Goal: Information Seeking & Learning: Learn about a topic

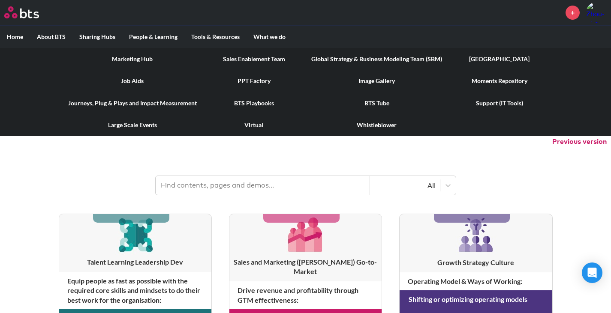
click at [494, 63] on link "[GEOGRAPHIC_DATA]" at bounding box center [499, 59] width 101 height 22
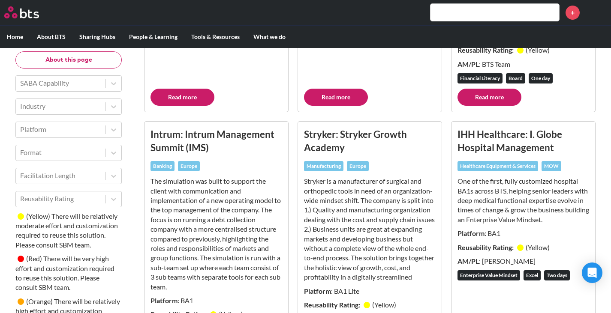
scroll to position [257, 0]
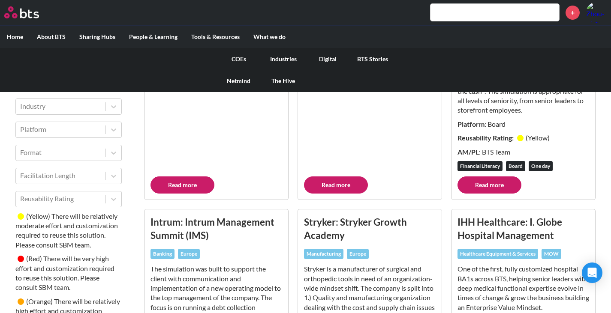
click at [329, 55] on link "Digital" at bounding box center [327, 59] width 45 height 22
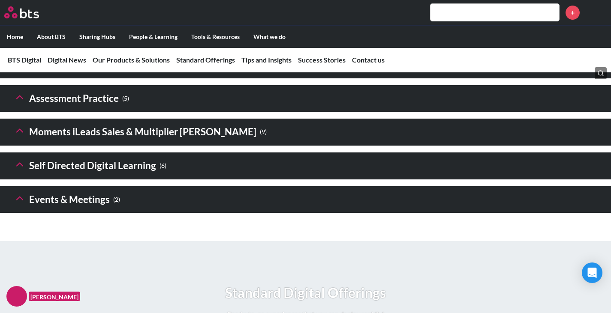
scroll to position [1285, 0]
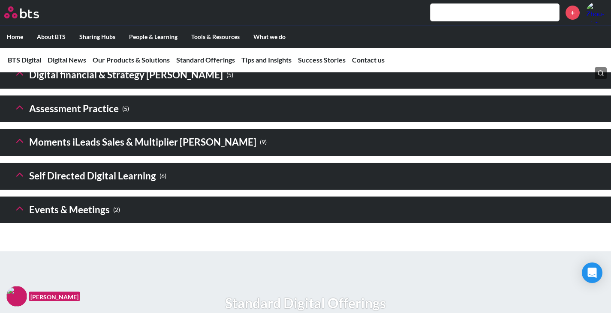
click at [211, 89] on header "Digital financial & Strategy Sims ( 5 )" at bounding box center [305, 75] width 611 height 27
click at [18, 75] on polyline at bounding box center [20, 73] width 6 height 3
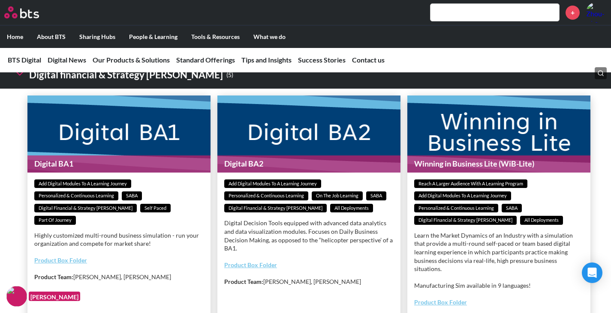
click at [22, 75] on polyline at bounding box center [20, 73] width 6 height 3
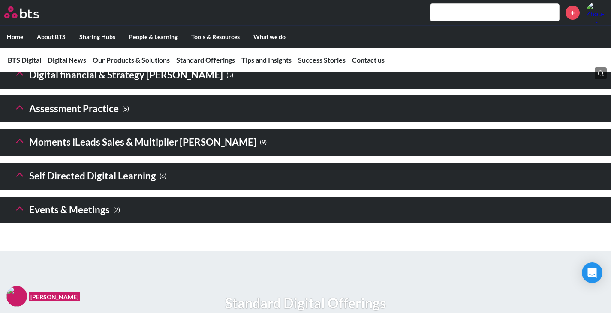
scroll to position [1328, 0]
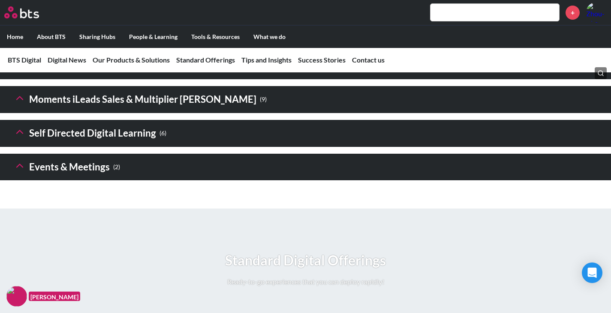
click at [18, 37] on icon at bounding box center [20, 31] width 12 height 12
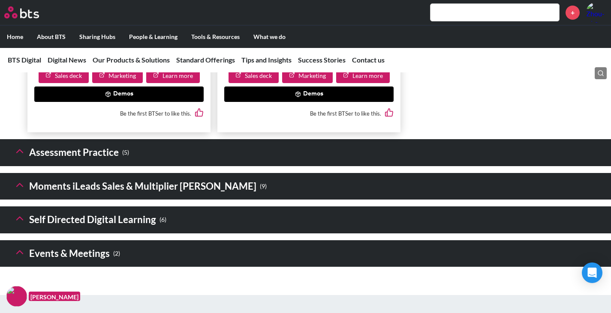
scroll to position [1971, 0]
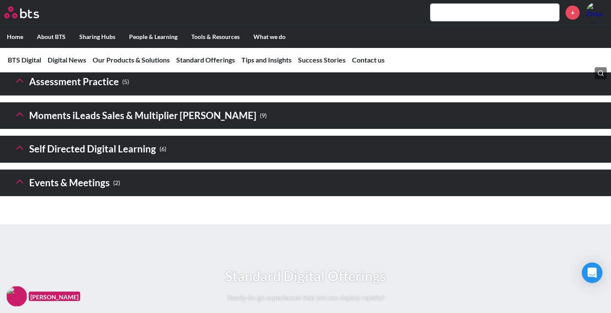
click at [24, 154] on icon at bounding box center [20, 148] width 12 height 12
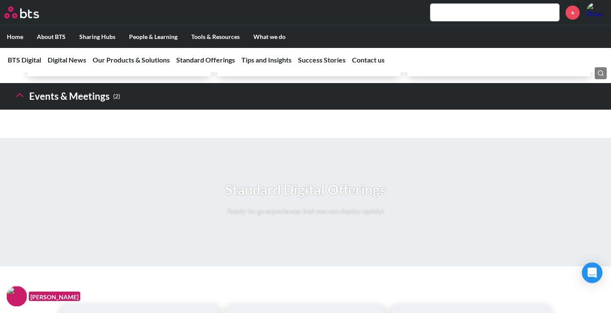
scroll to position [2785, 0]
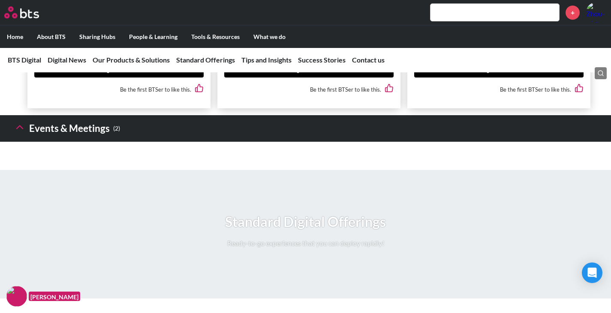
click at [18, 129] on polyline at bounding box center [20, 127] width 6 height 3
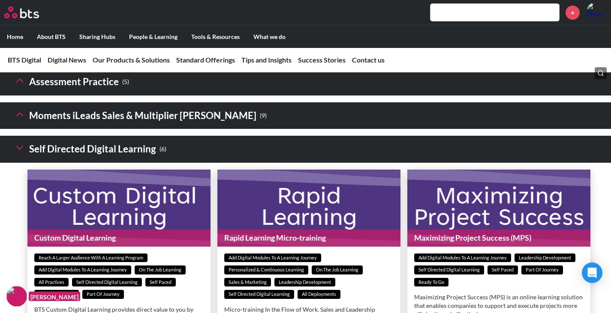
scroll to position [1928, 0]
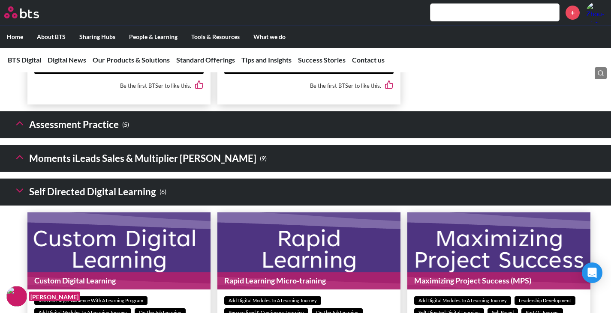
click at [25, 163] on icon at bounding box center [20, 157] width 12 height 12
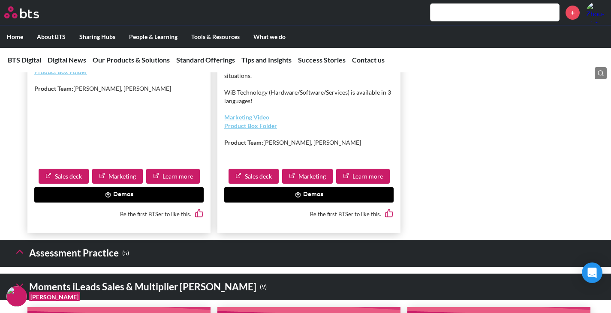
scroll to position [1885, 0]
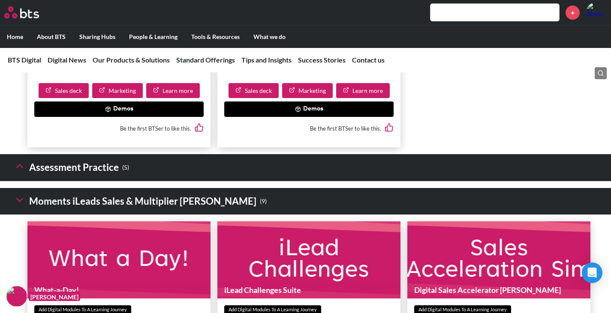
click at [18, 172] on icon at bounding box center [20, 166] width 12 height 12
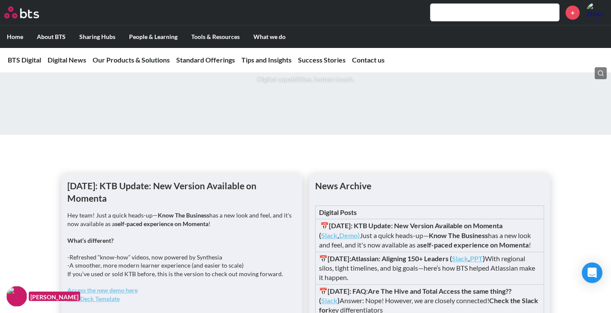
scroll to position [557, 0]
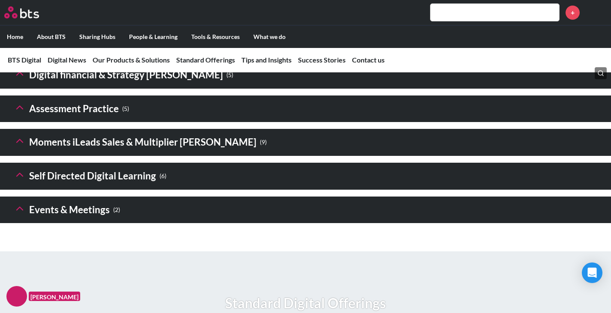
scroll to position [1328, 0]
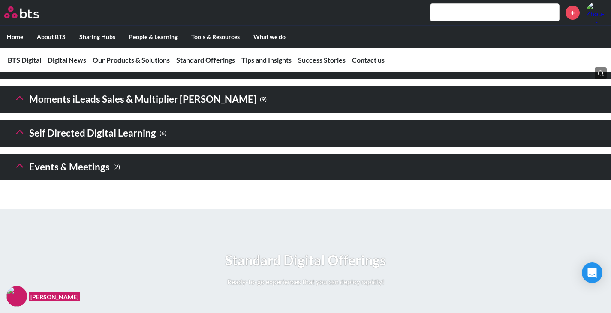
click at [17, 104] on icon at bounding box center [20, 98] width 12 height 12
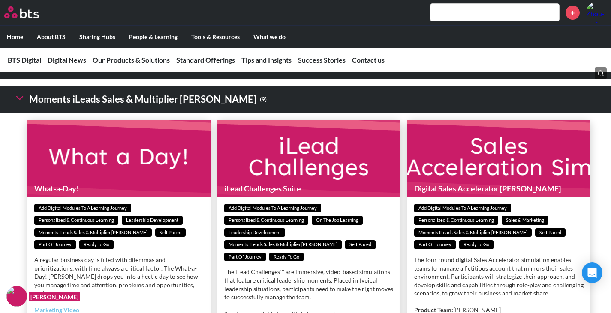
click at [17, 104] on icon at bounding box center [20, 98] width 12 height 12
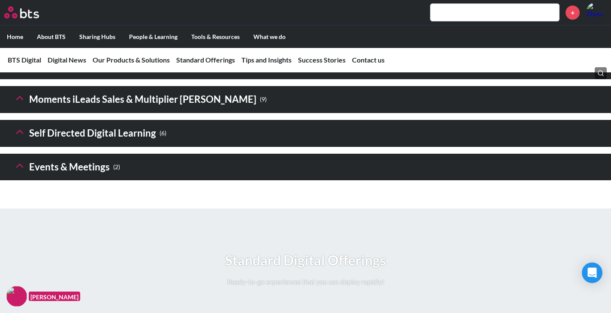
click at [15, 37] on icon at bounding box center [20, 31] width 12 height 12
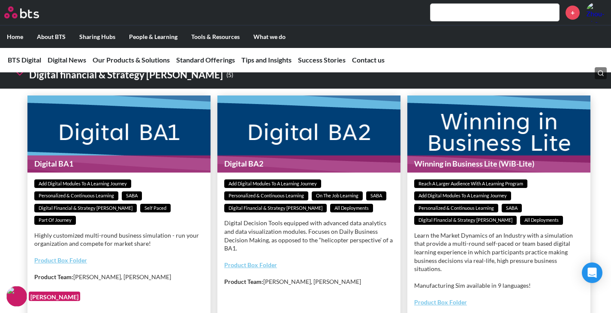
scroll to position [1242, 0]
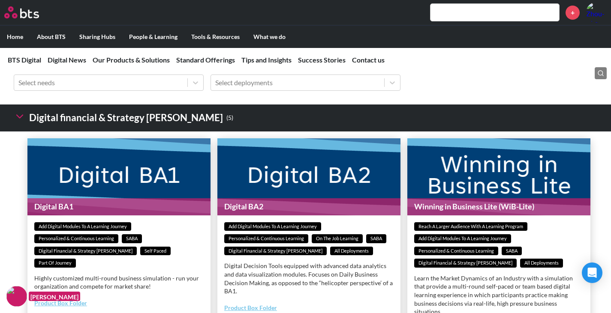
click at [20, 118] on polyline at bounding box center [20, 116] width 6 height 3
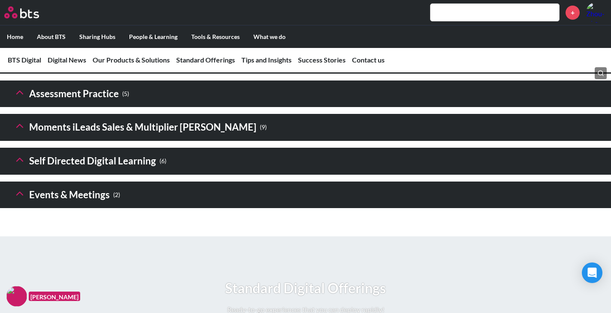
scroll to position [1328, 0]
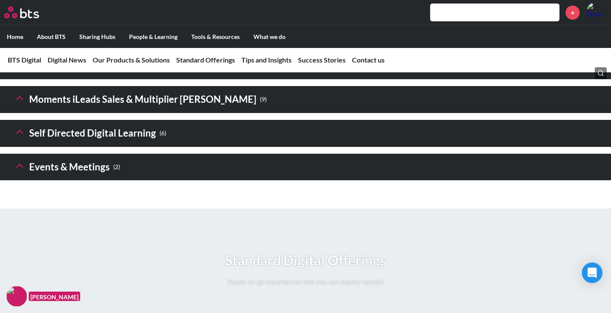
click at [18, 104] on icon at bounding box center [20, 98] width 12 height 12
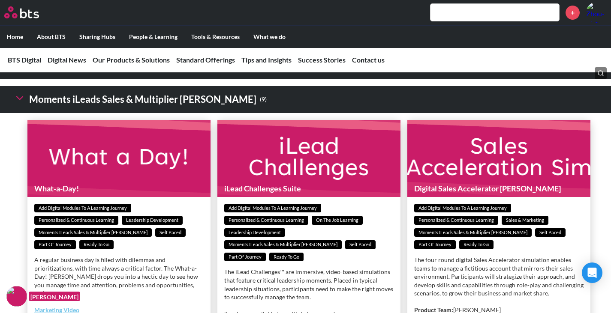
click at [16, 104] on icon at bounding box center [20, 98] width 12 height 12
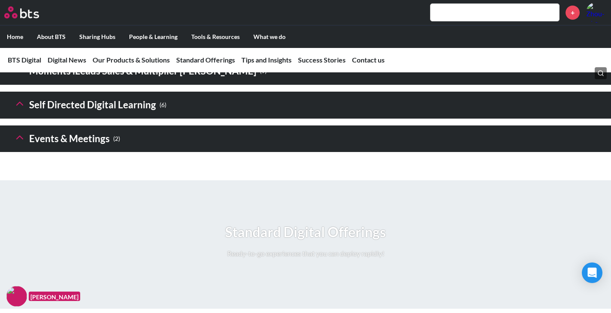
scroll to position [1371, 0]
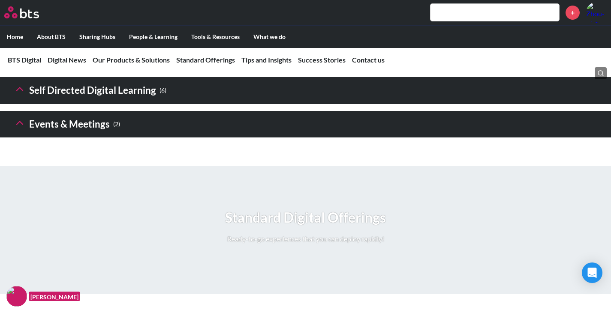
click at [17, 129] on icon at bounding box center [20, 123] width 12 height 12
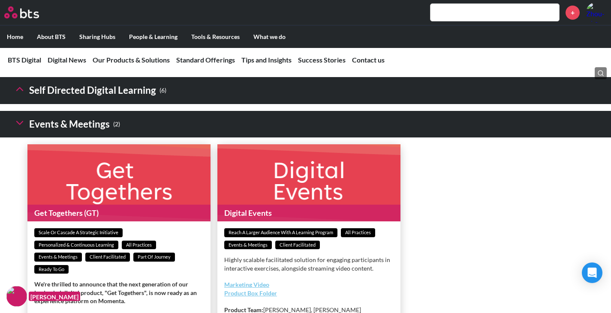
click at [17, 129] on icon at bounding box center [20, 123] width 12 height 12
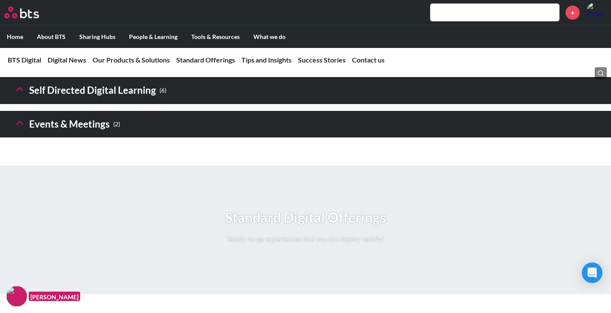
click at [19, 98] on button at bounding box center [20, 90] width 12 height 15
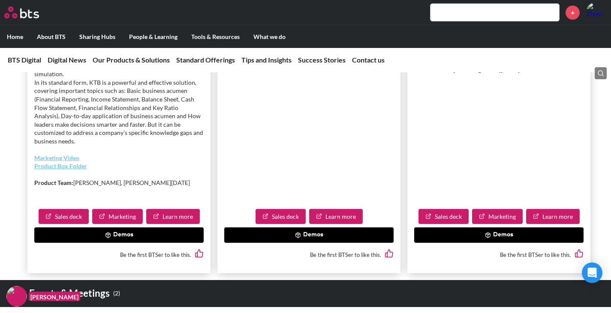
scroll to position [1971, 0]
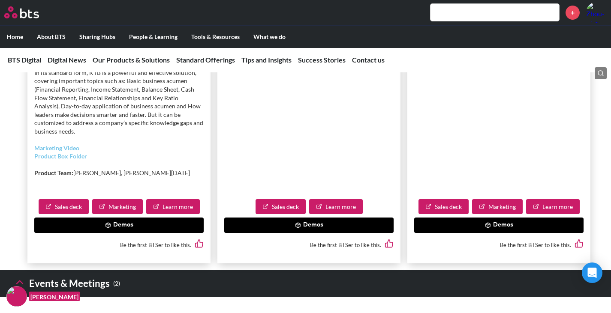
click at [151, 233] on button "Demos" at bounding box center [118, 225] width 169 height 15
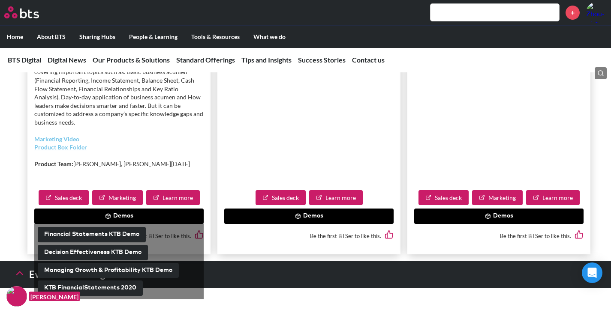
scroll to position [2056, 0]
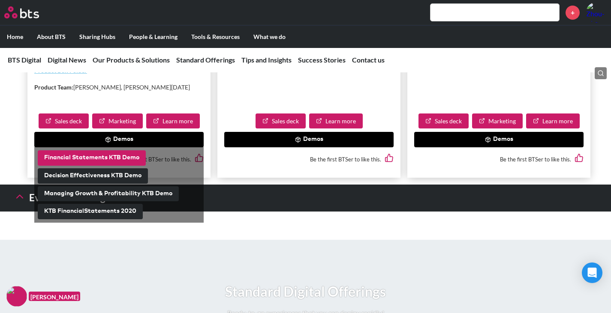
click at [115, 166] on button "Financial Statements KTB Demo" at bounding box center [92, 157] width 108 height 15
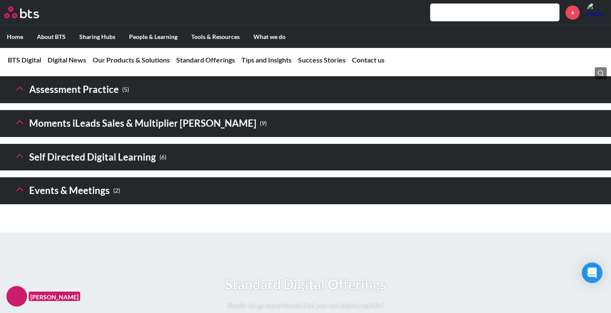
scroll to position [1285, 0]
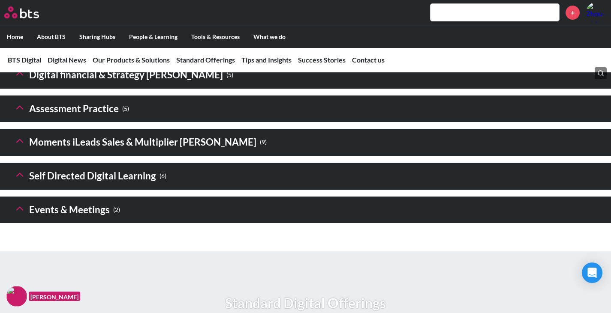
click at [17, 181] on icon at bounding box center [20, 175] width 12 height 12
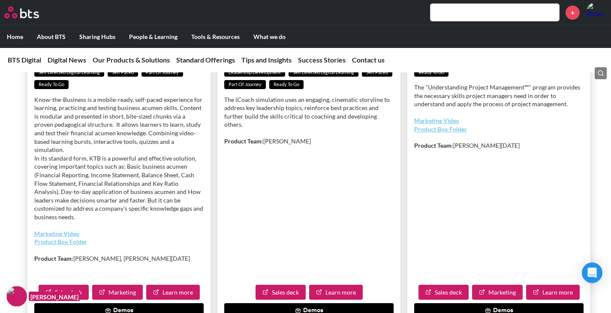
scroll to position [2014, 0]
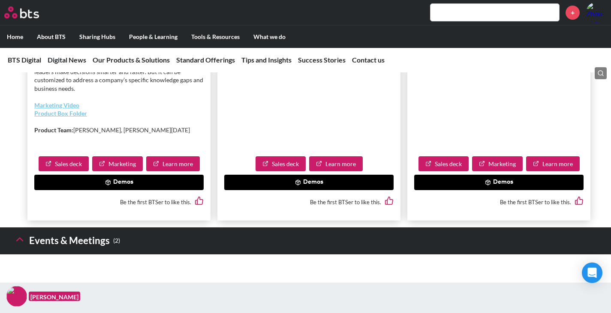
click at [96, 190] on button "Demos" at bounding box center [118, 182] width 169 height 15
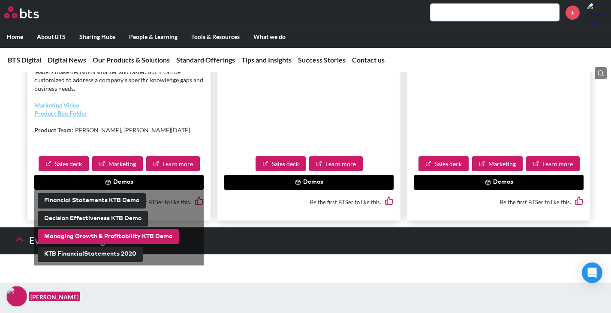
click at [148, 245] on button "Managing Growth & Profitability KTB Demo" at bounding box center [108, 236] width 141 height 15
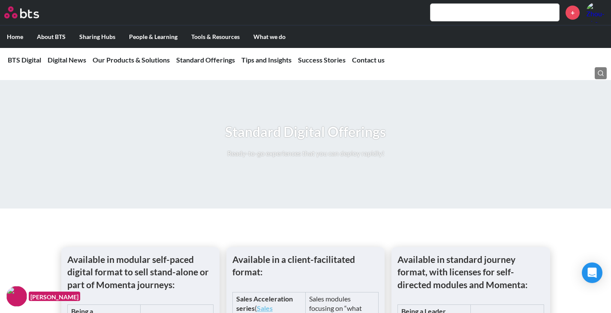
scroll to position [1328, 0]
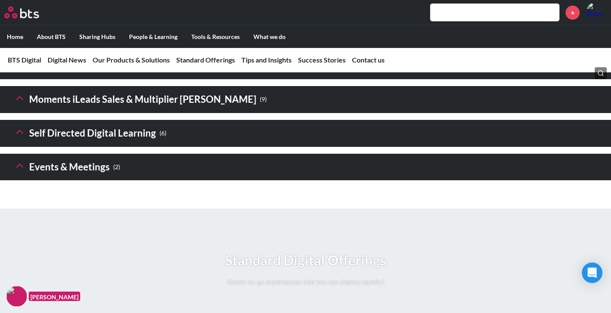
click at [21, 37] on icon at bounding box center [20, 31] width 12 height 12
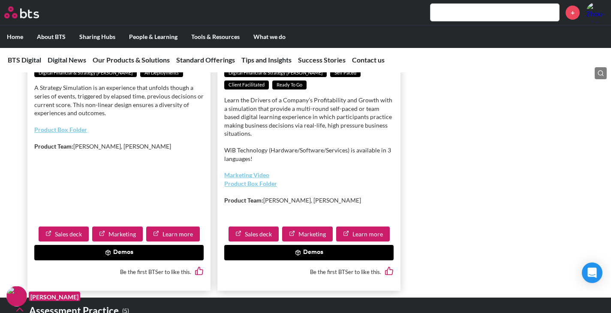
scroll to position [1757, 0]
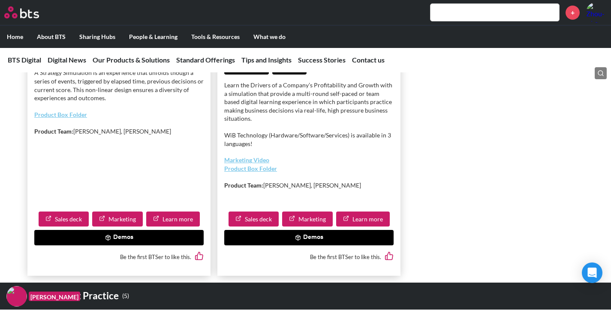
click at [297, 245] on button "Demos" at bounding box center [308, 237] width 169 height 15
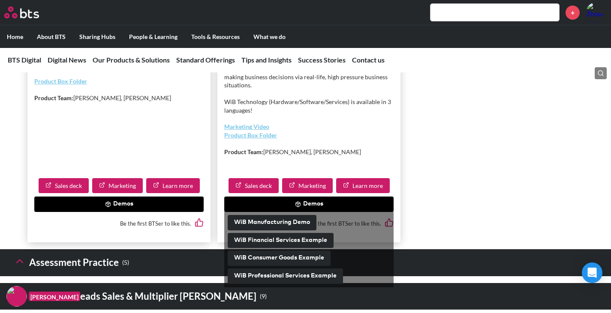
scroll to position [1842, 0]
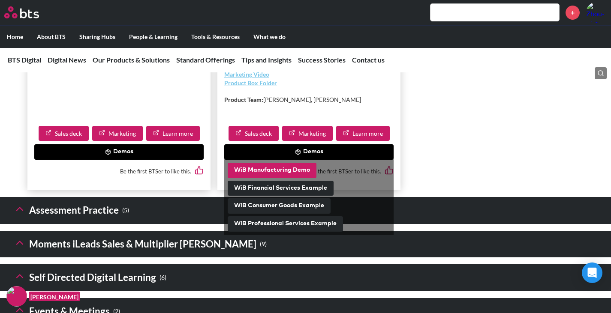
click at [309, 178] on button "WiB Manufacturing Demo" at bounding box center [271, 170] width 89 height 15
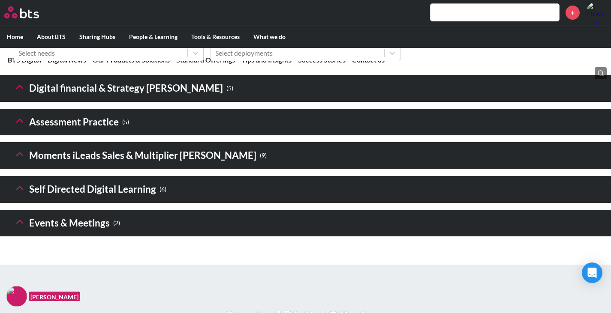
scroll to position [1285, 0]
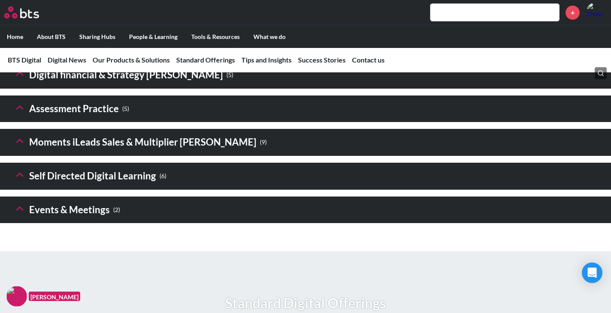
click at [22, 80] on icon at bounding box center [20, 74] width 12 height 12
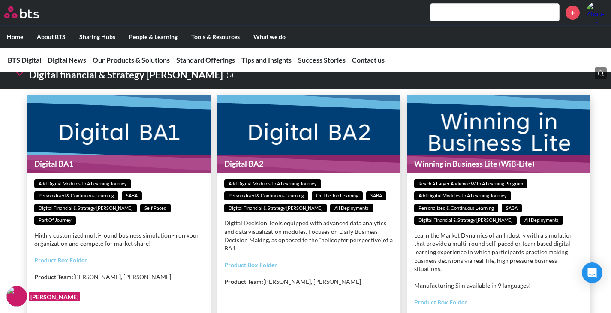
click at [21, 80] on icon at bounding box center [20, 74] width 12 height 12
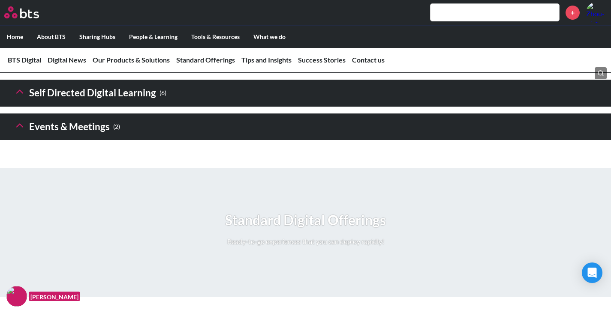
scroll to position [1371, 0]
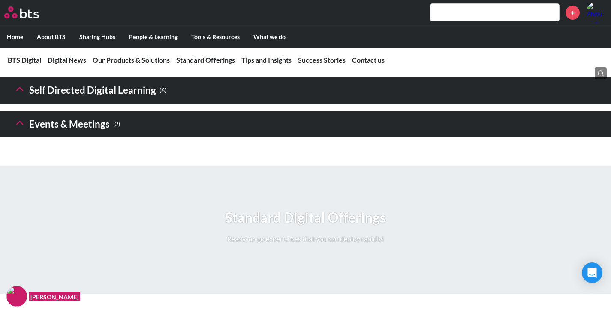
click at [23, 91] on polyline at bounding box center [20, 89] width 6 height 3
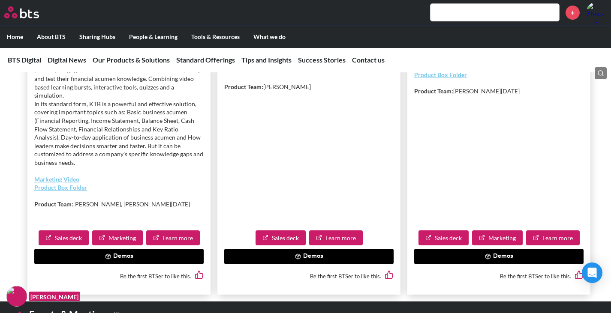
scroll to position [1971, 0]
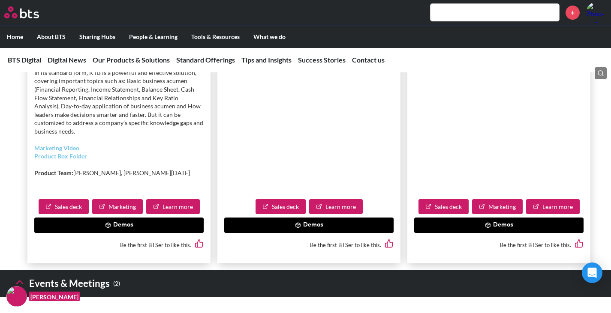
click at [118, 233] on button "Demos" at bounding box center [118, 225] width 169 height 15
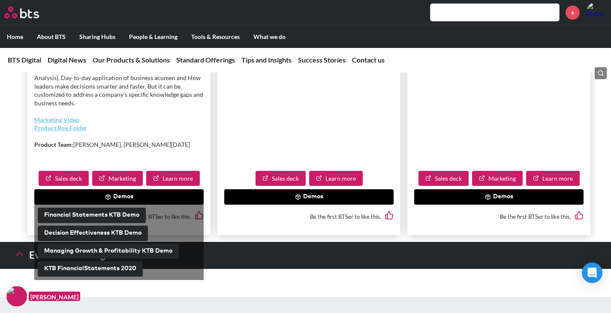
scroll to position [2014, 0]
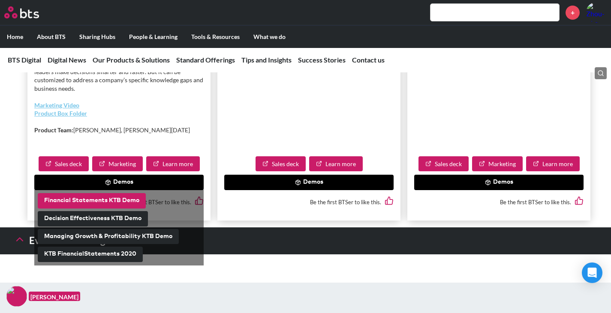
click at [127, 209] on button "Financial Statements KTB Demo" at bounding box center [92, 200] width 108 height 15
